Goal: Information Seeking & Learning: Learn about a topic

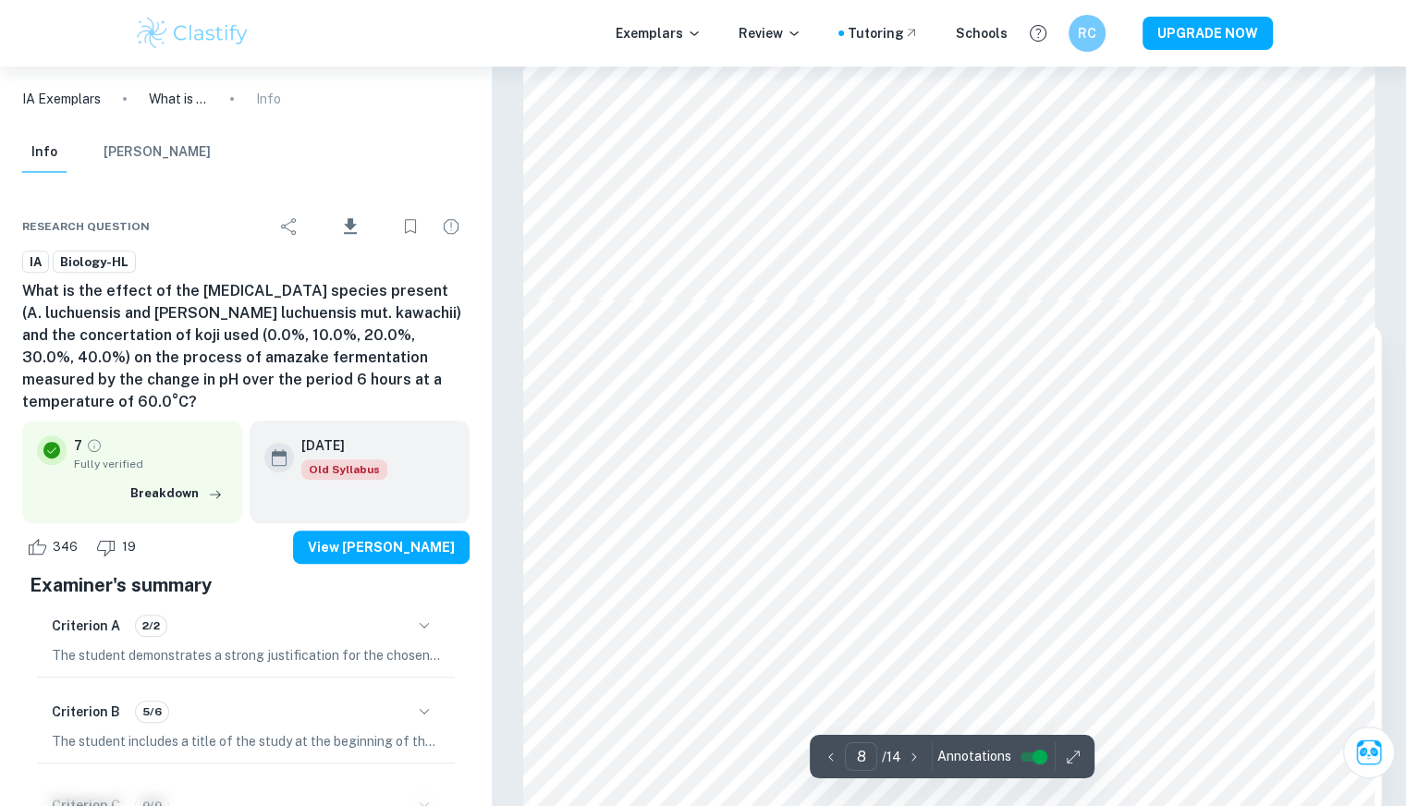
scroll to position [7732, 0]
type input "8"
